Goal: Browse casually: Explore the website without a specific task or goal

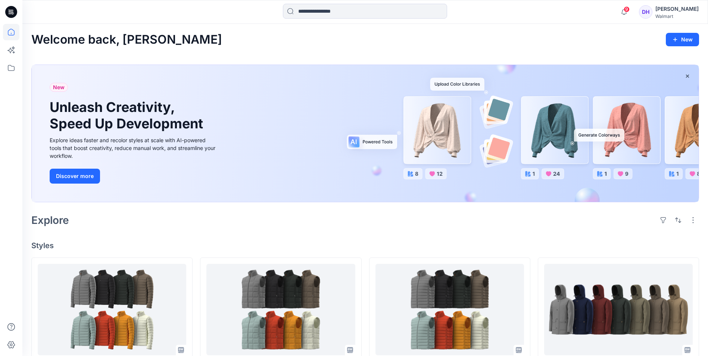
scroll to position [299, 0]
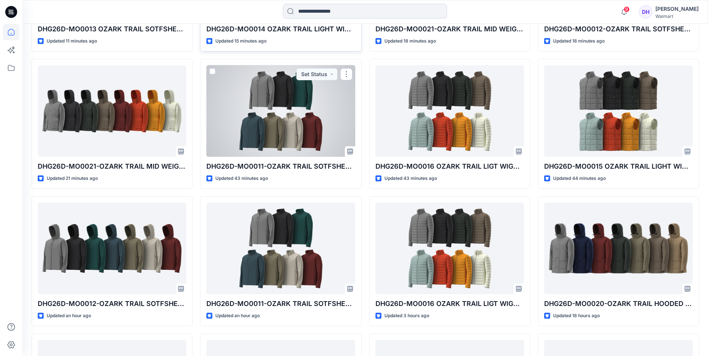
scroll to position [149, 0]
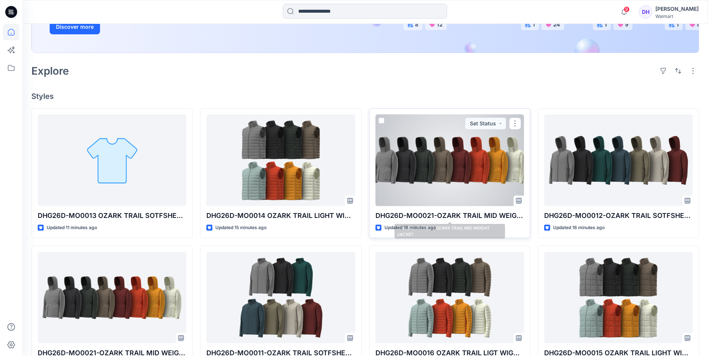
click at [443, 147] on div at bounding box center [449, 160] width 149 height 91
